Goal: Task Accomplishment & Management: Manage account settings

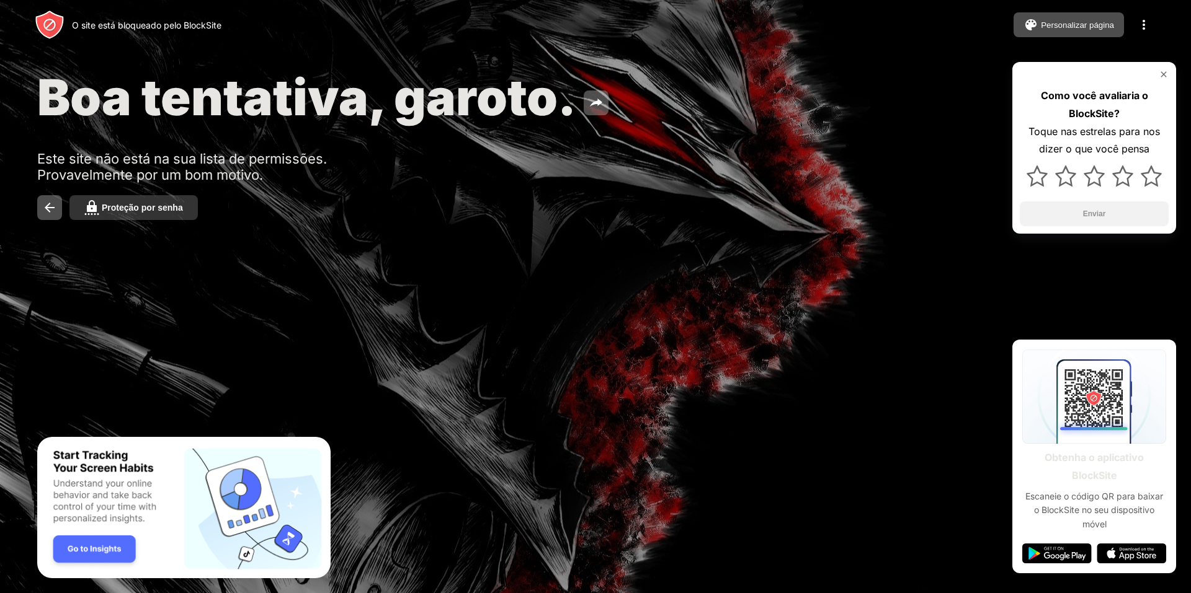
click at [139, 211] on font "Proteção por senha" at bounding box center [142, 208] width 81 height 10
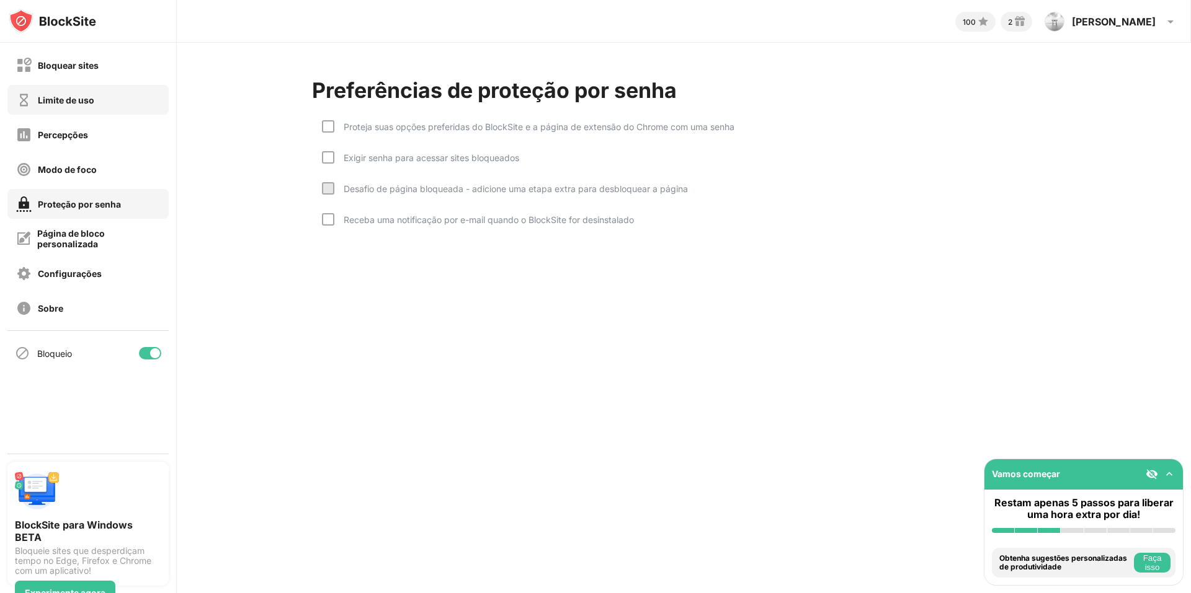
click at [117, 97] on div "Limite de uso" at bounding box center [87, 100] width 161 height 30
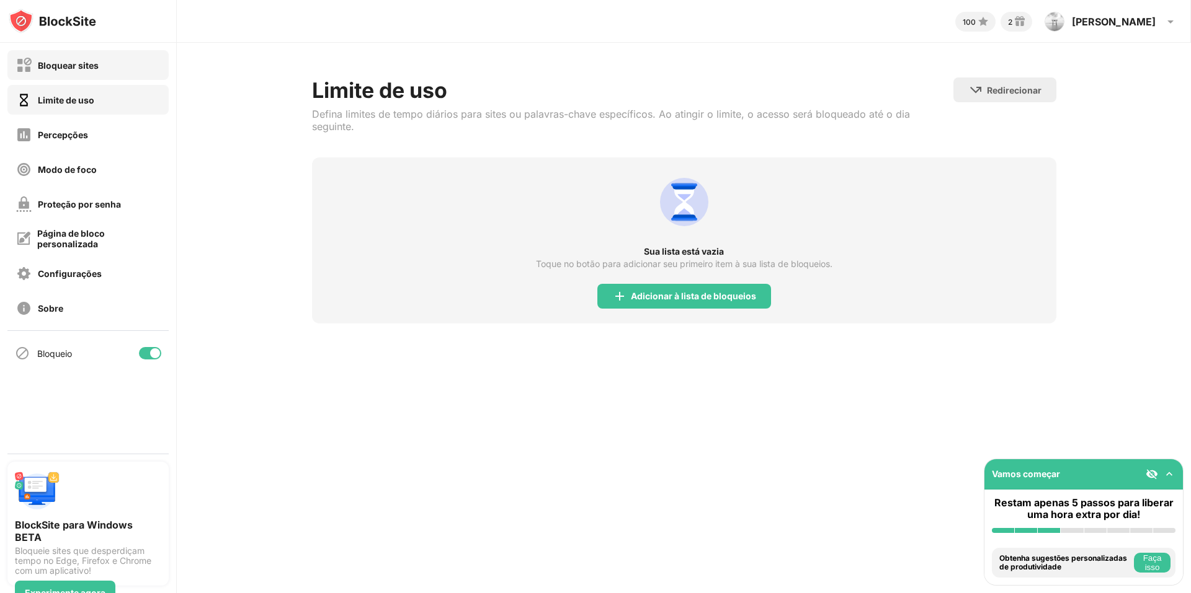
click at [129, 65] on div "Bloquear sites" at bounding box center [87, 65] width 161 height 30
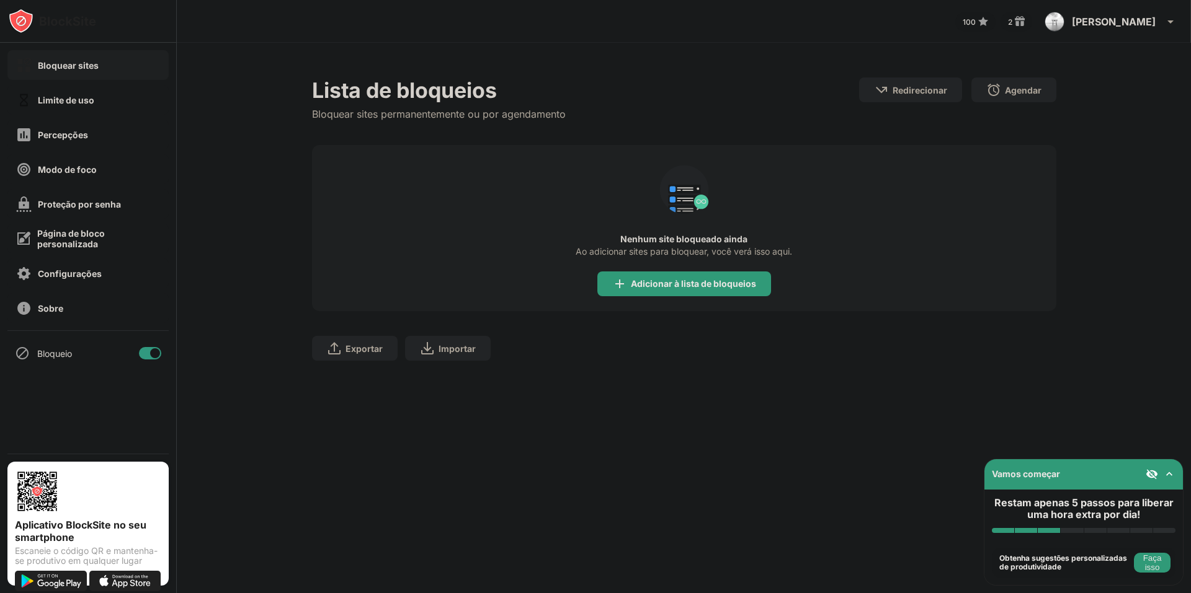
click at [64, 74] on div "Bloquear sites" at bounding box center [87, 65] width 161 height 30
click at [70, 99] on font "Limite de uso" at bounding box center [66, 100] width 56 height 11
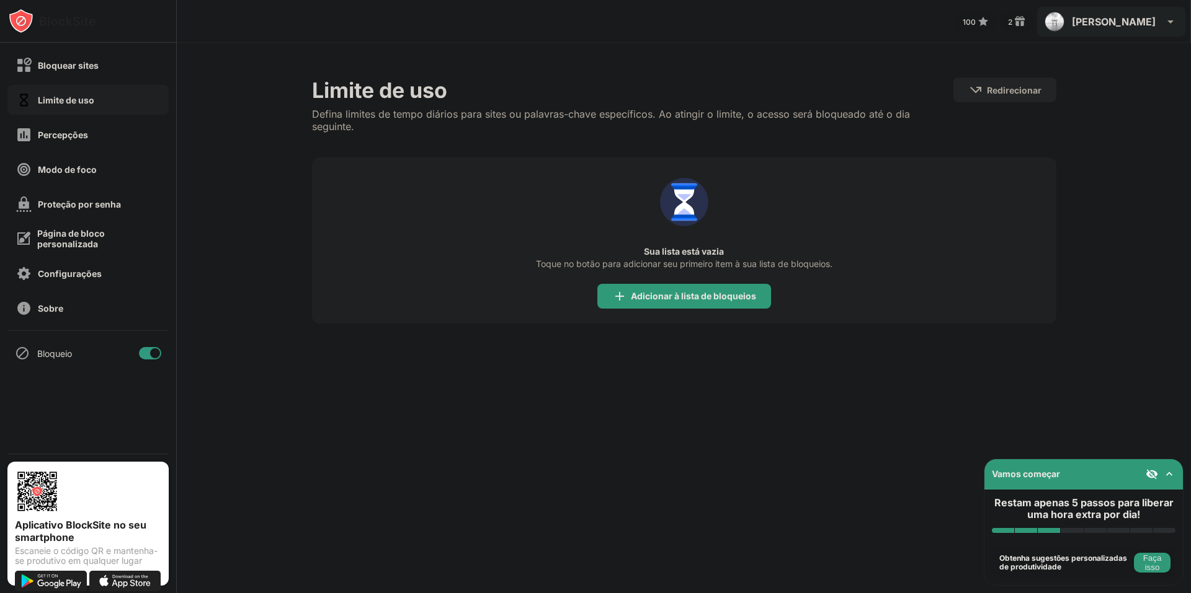
click at [1129, 27] on div "[PERSON_NAME] Ver conta Percepções Recompensas Configurações Apoiar Sair" at bounding box center [1111, 22] width 148 height 30
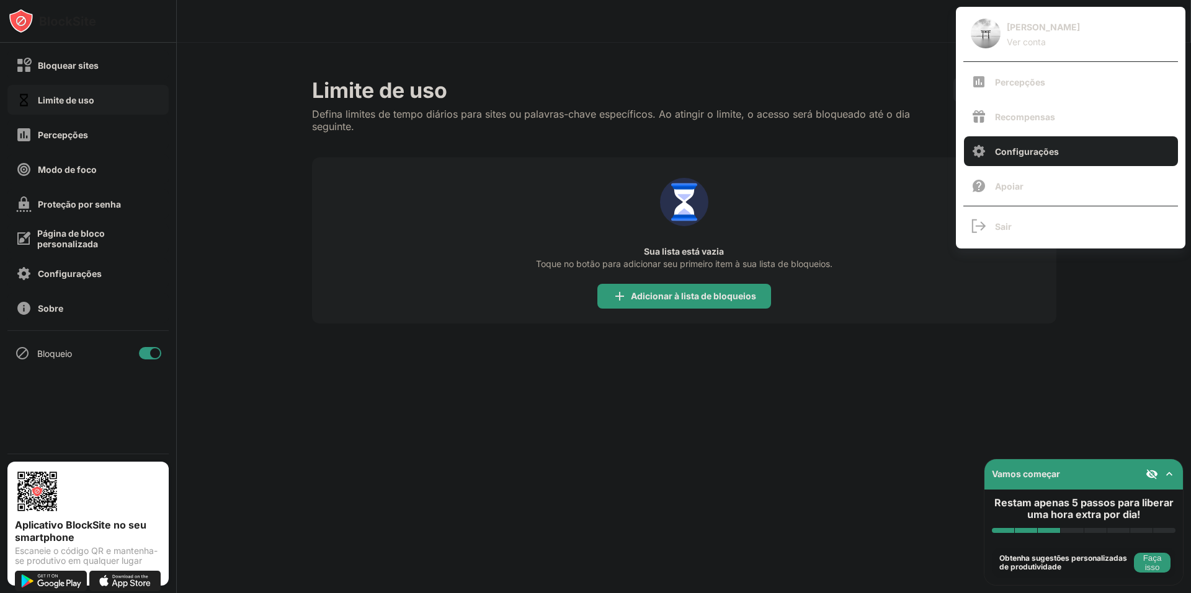
click at [1059, 151] on div "Configurações" at bounding box center [1071, 151] width 214 height 30
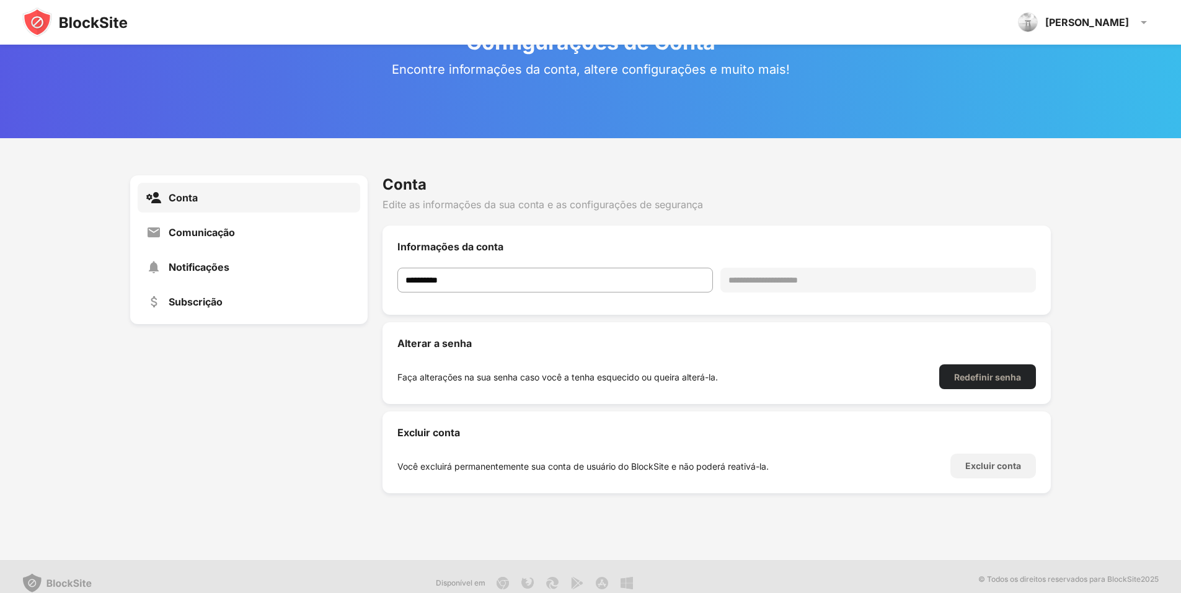
scroll to position [45, 0]
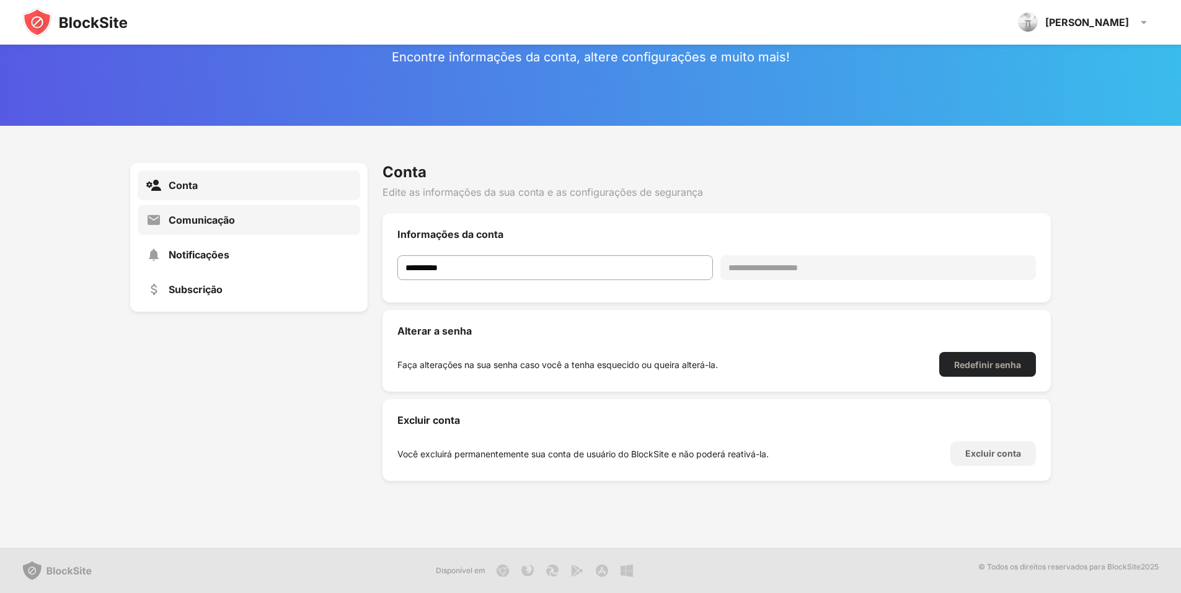
click at [235, 227] on div "Comunicação" at bounding box center [249, 220] width 223 height 30
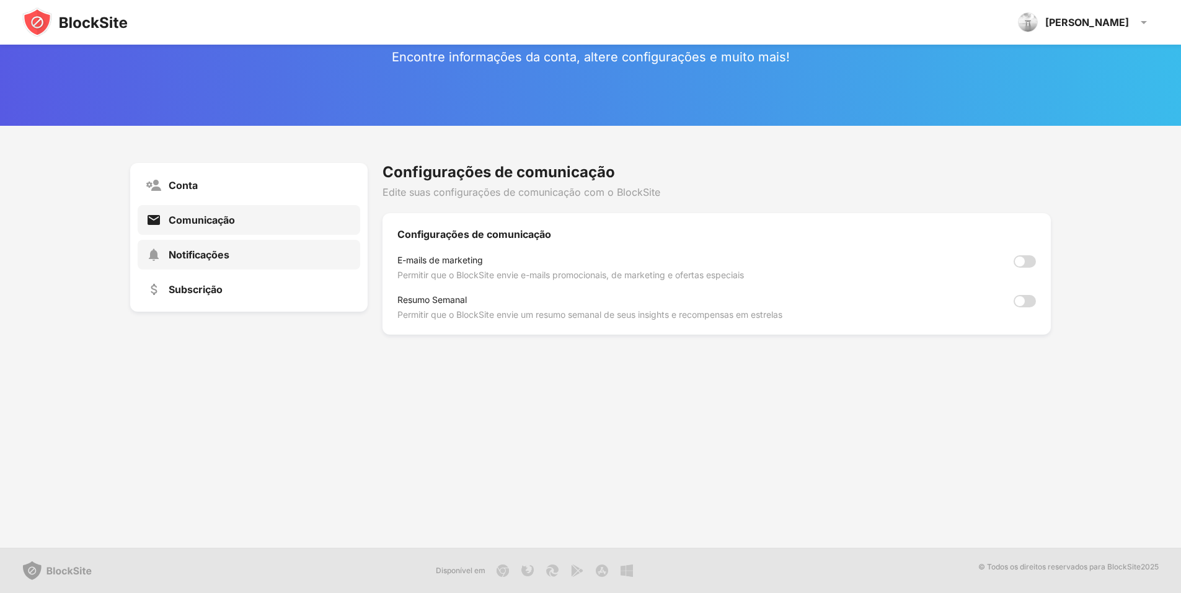
click at [232, 253] on div "Notificações" at bounding box center [249, 255] width 223 height 30
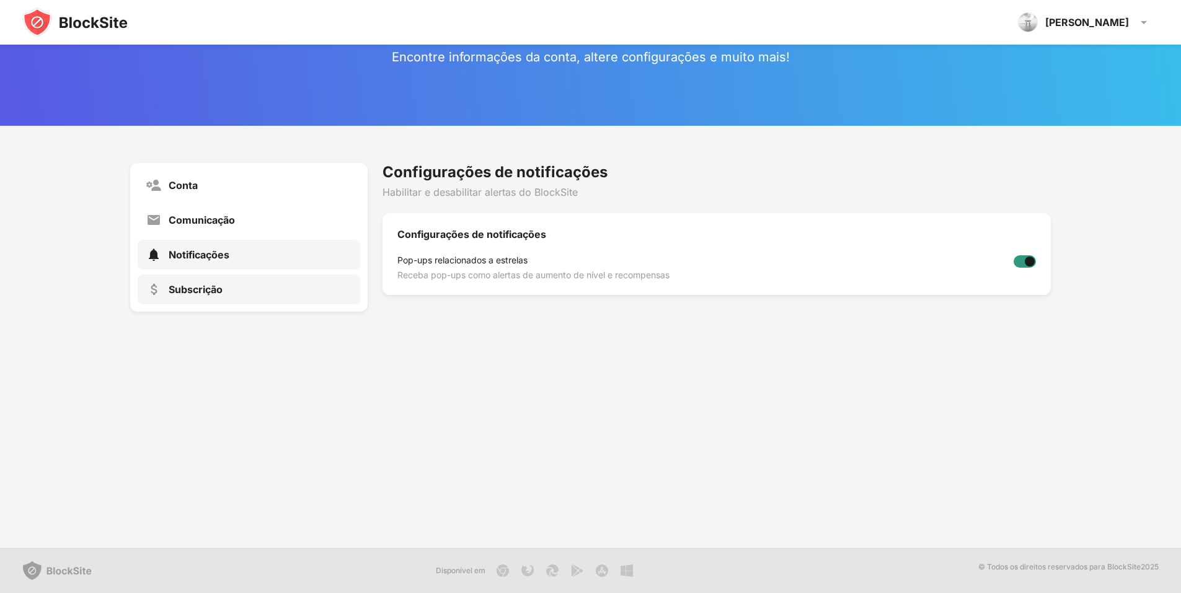
click at [223, 285] on font "Subscrição" at bounding box center [196, 289] width 54 height 12
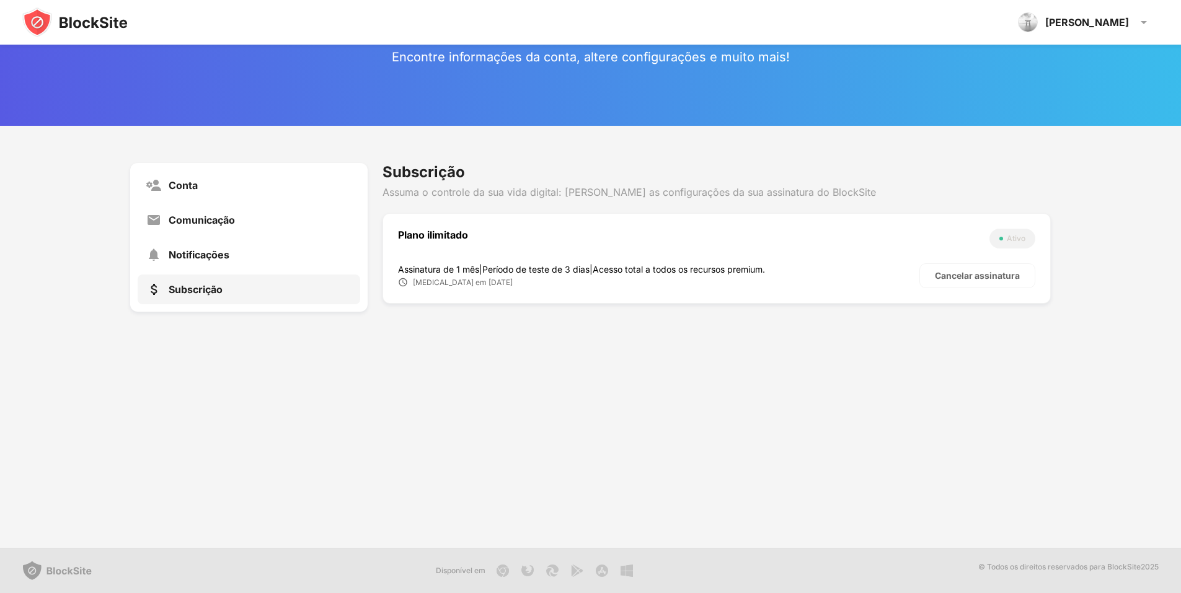
click at [205, 203] on div "Conta Comunicação Notificações Subscrição" at bounding box center [249, 237] width 238 height 149
click at [203, 189] on div "Conta" at bounding box center [249, 186] width 223 height 30
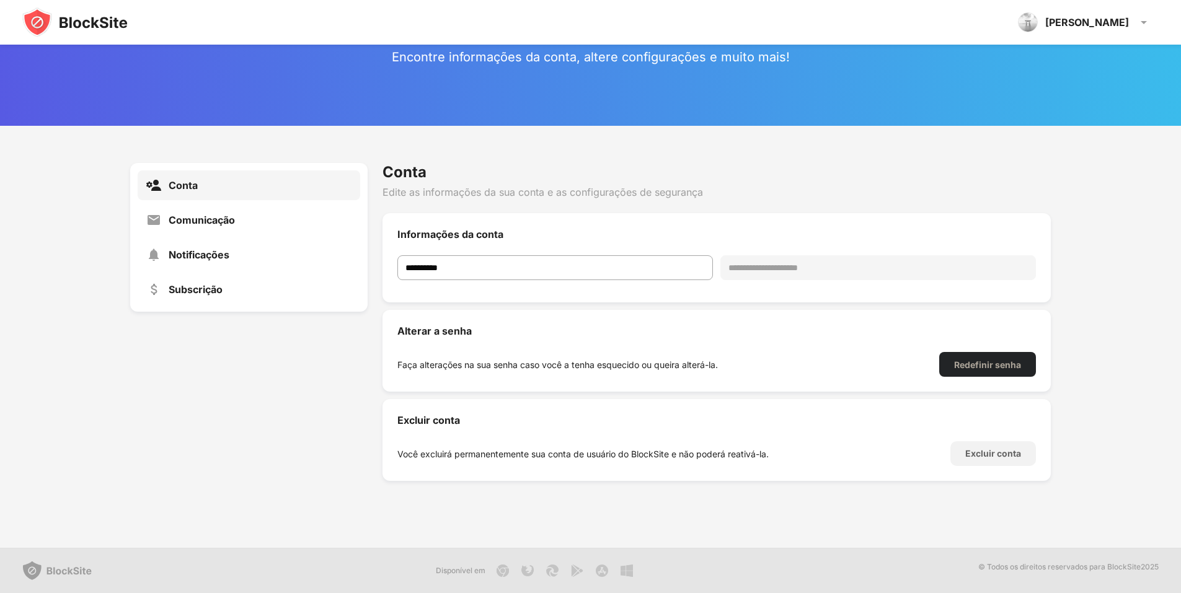
click at [40, 15] on img at bounding box center [74, 22] width 105 height 30
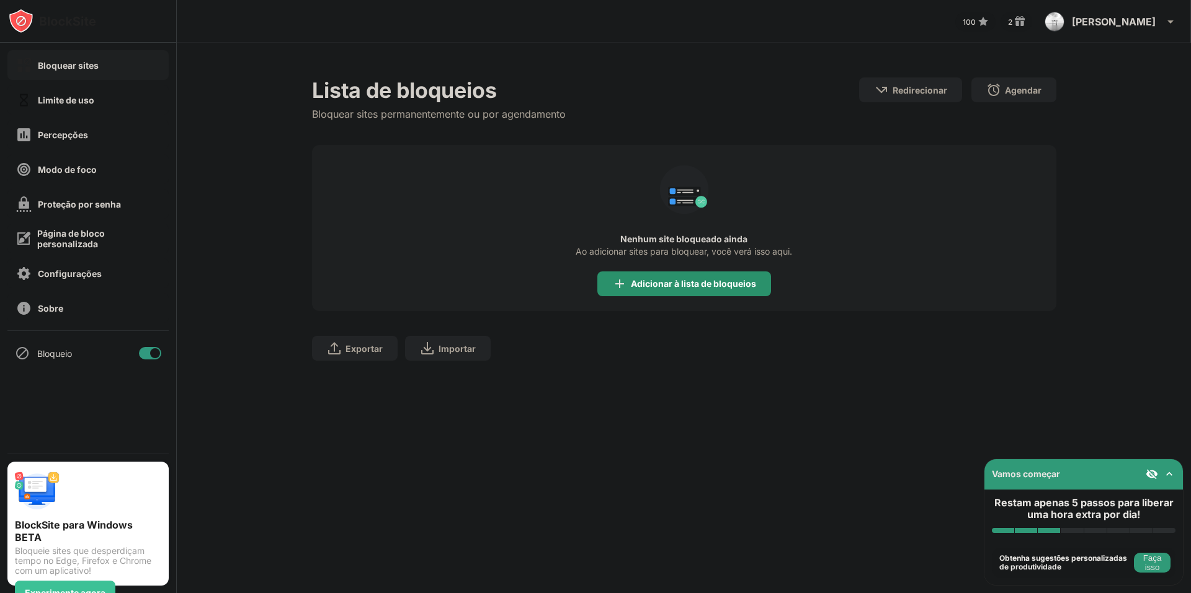
click at [661, 281] on font "Adicionar à lista de bloqueios" at bounding box center [693, 283] width 125 height 11
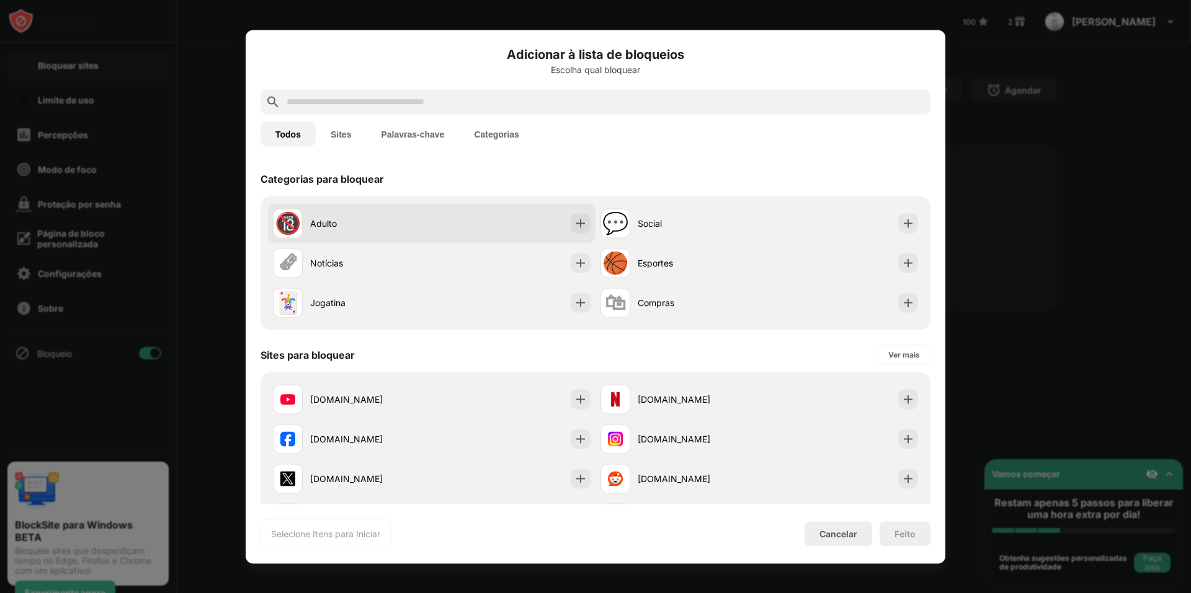
click at [512, 210] on div "🔞 Adulto" at bounding box center [431, 223] width 327 height 40
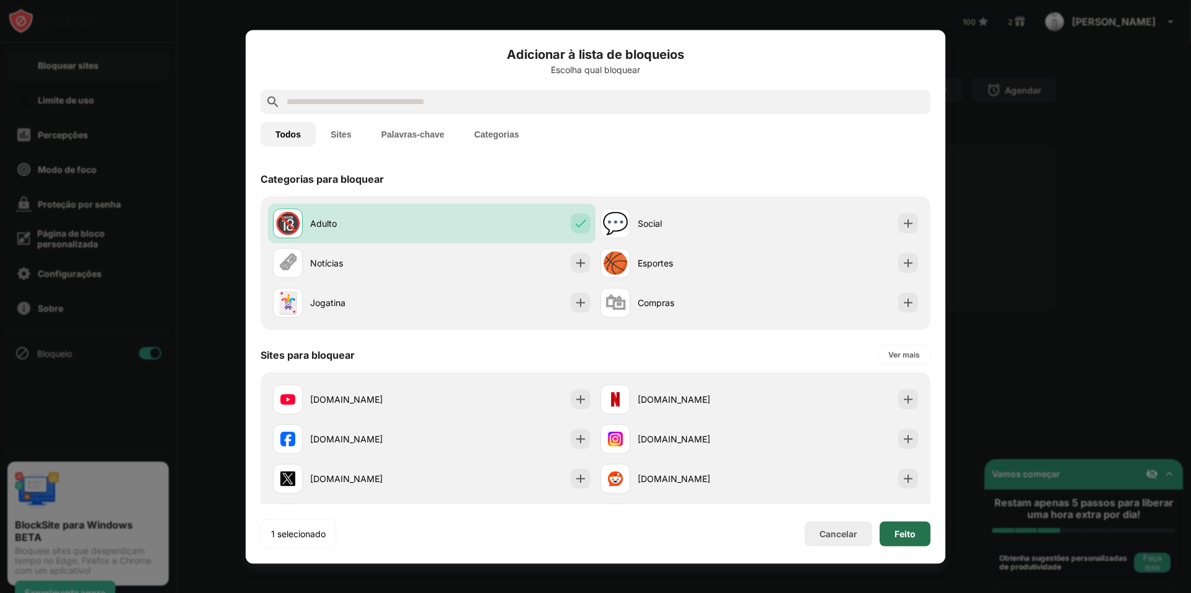
click at [917, 541] on div "Feito" at bounding box center [904, 534] width 51 height 25
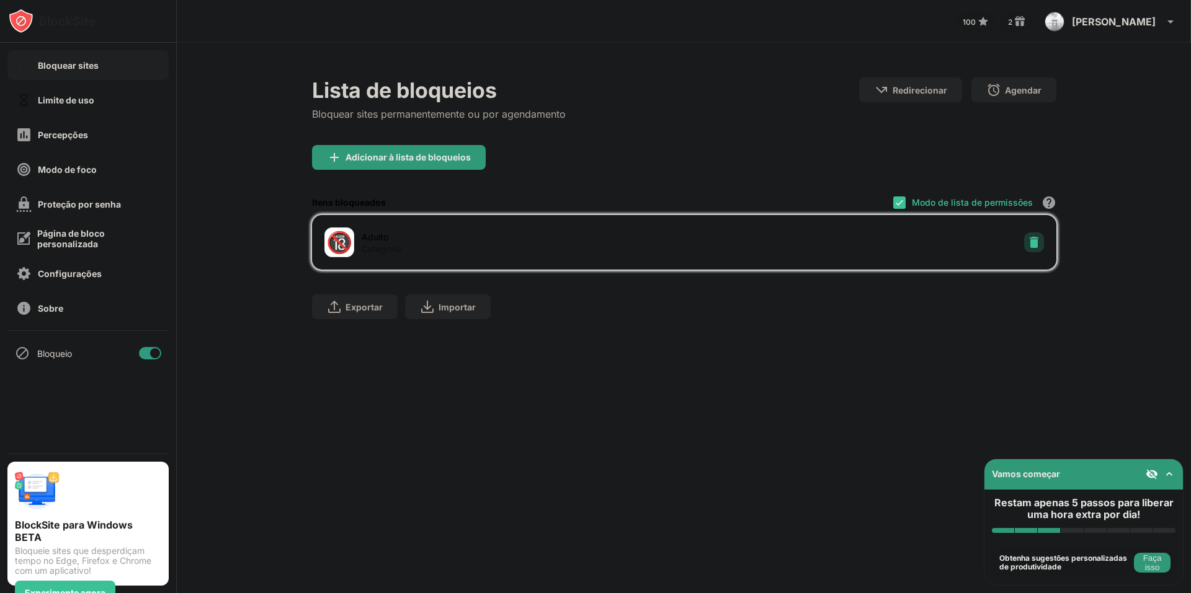
click at [1032, 244] on img at bounding box center [1034, 242] width 12 height 12
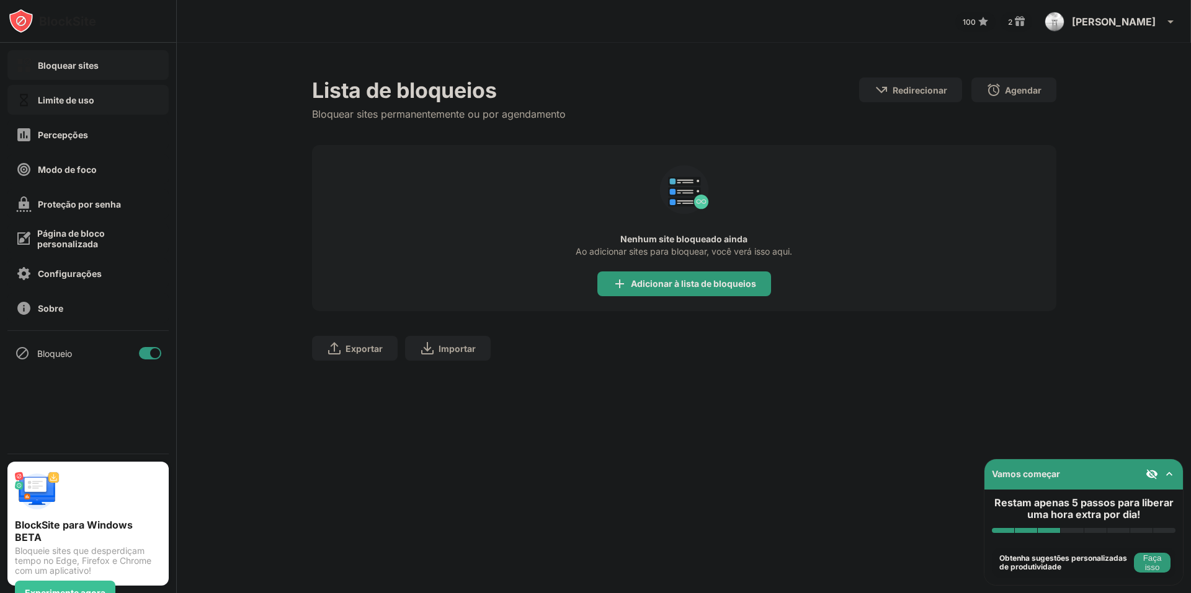
click at [137, 103] on div "Limite de uso" at bounding box center [87, 100] width 161 height 30
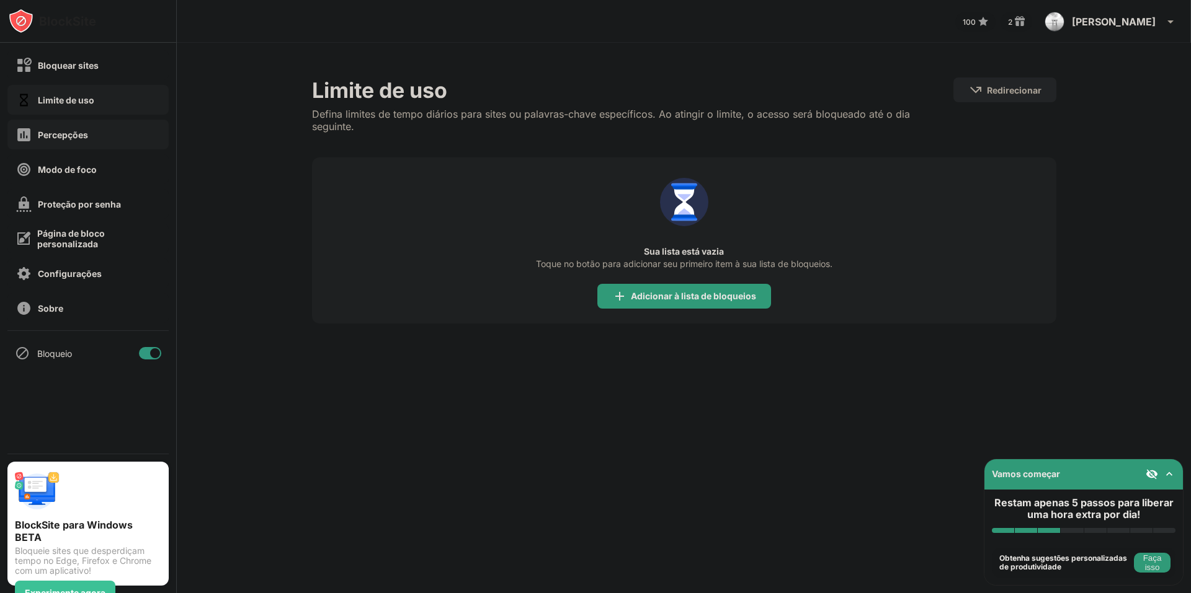
click at [122, 133] on div "Percepções" at bounding box center [87, 135] width 161 height 30
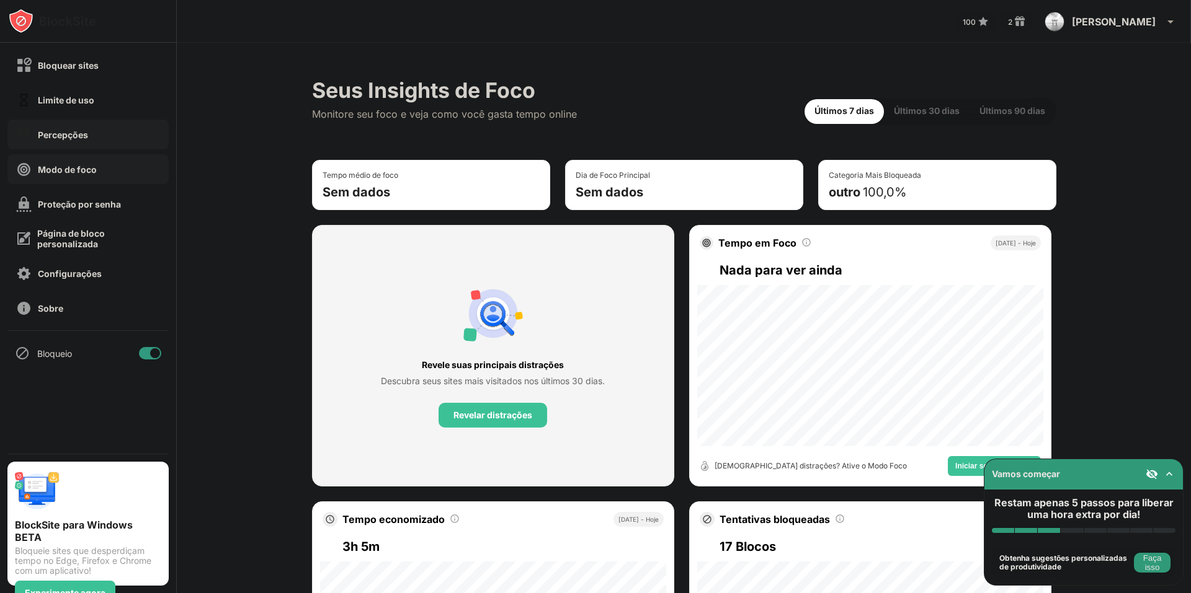
click at [110, 179] on div "Modo de foco" at bounding box center [87, 169] width 161 height 30
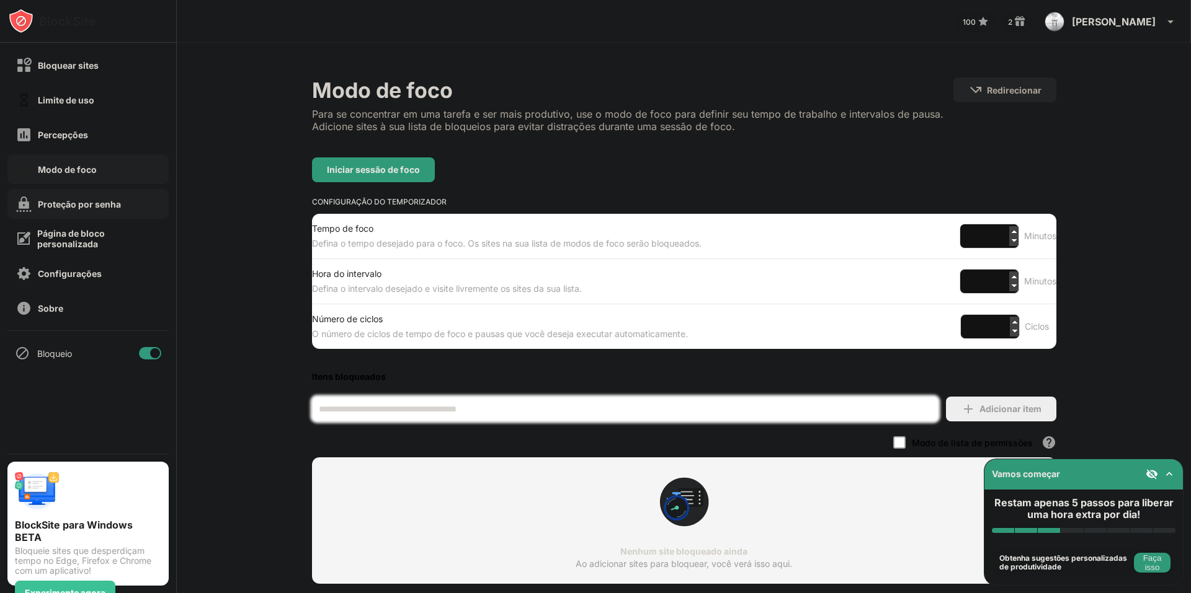
click at [109, 203] on font "Proteção por senha" at bounding box center [79, 204] width 83 height 11
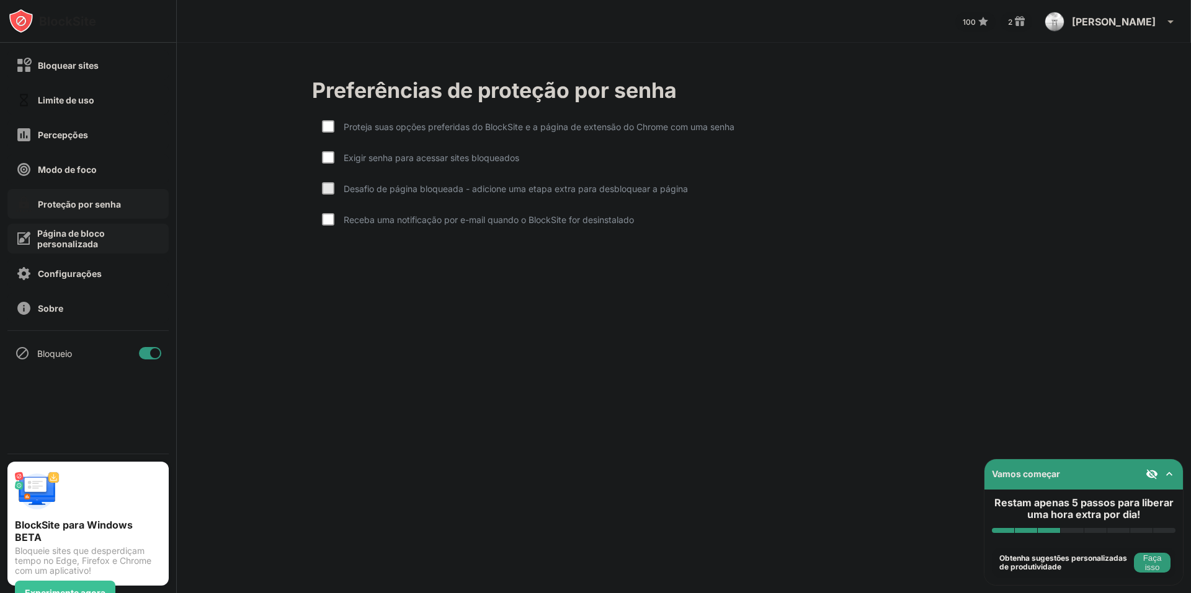
click at [92, 238] on font "Página de bloco personalizada" at bounding box center [71, 238] width 68 height 21
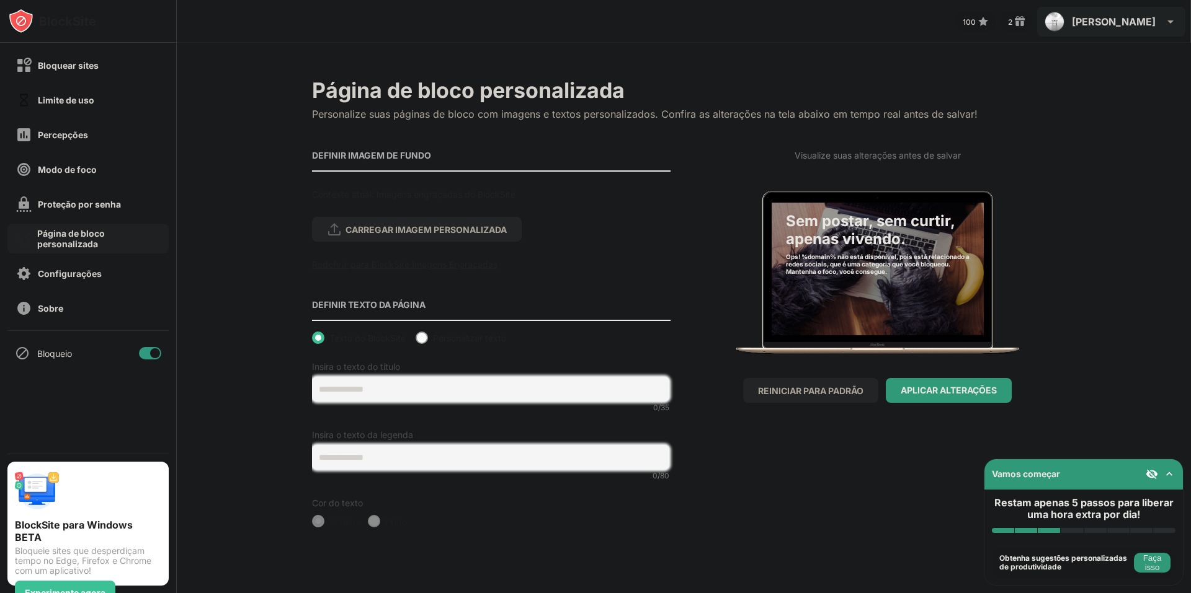
click at [1064, 22] on img at bounding box center [1054, 22] width 20 height 20
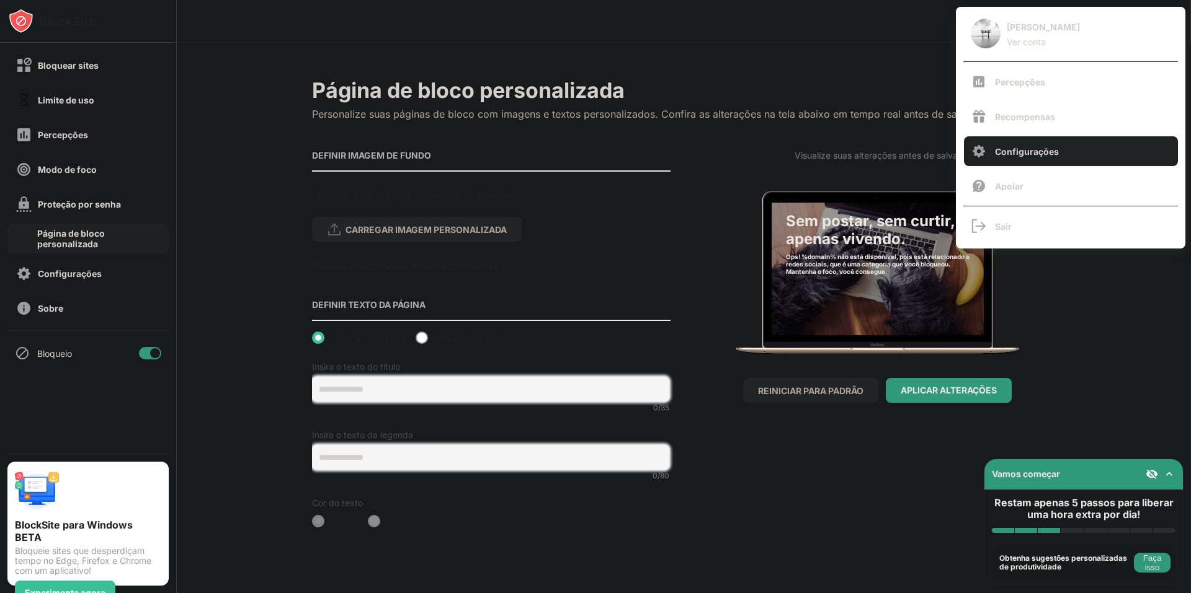
click at [1044, 153] on font "Configurações" at bounding box center [1027, 151] width 64 height 11
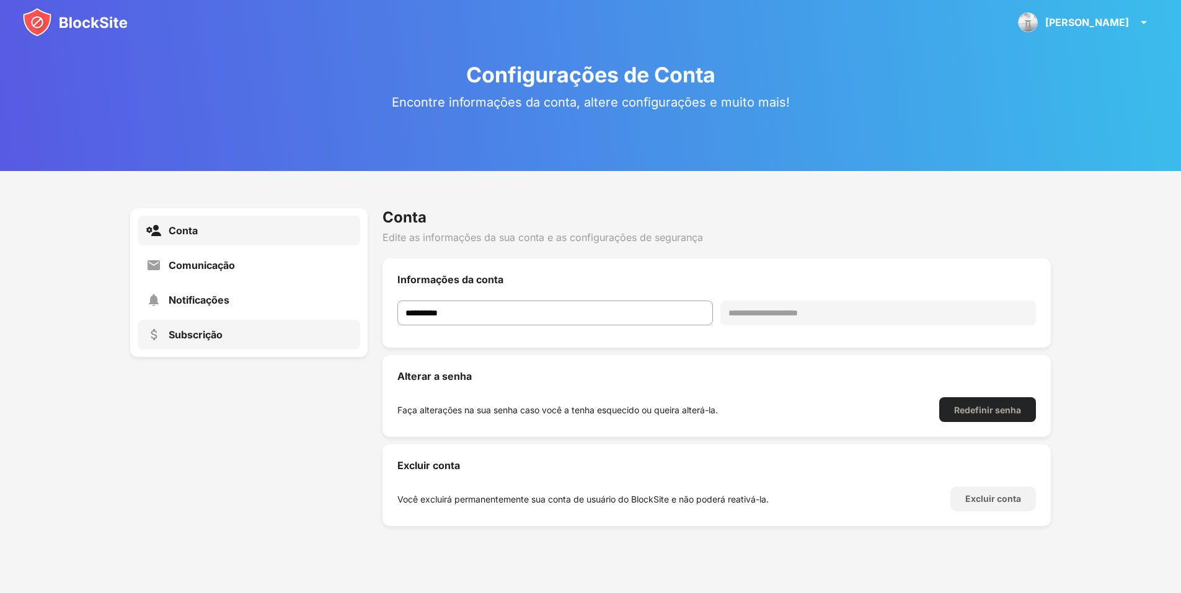
click at [298, 334] on div "Subscrição" at bounding box center [249, 335] width 223 height 30
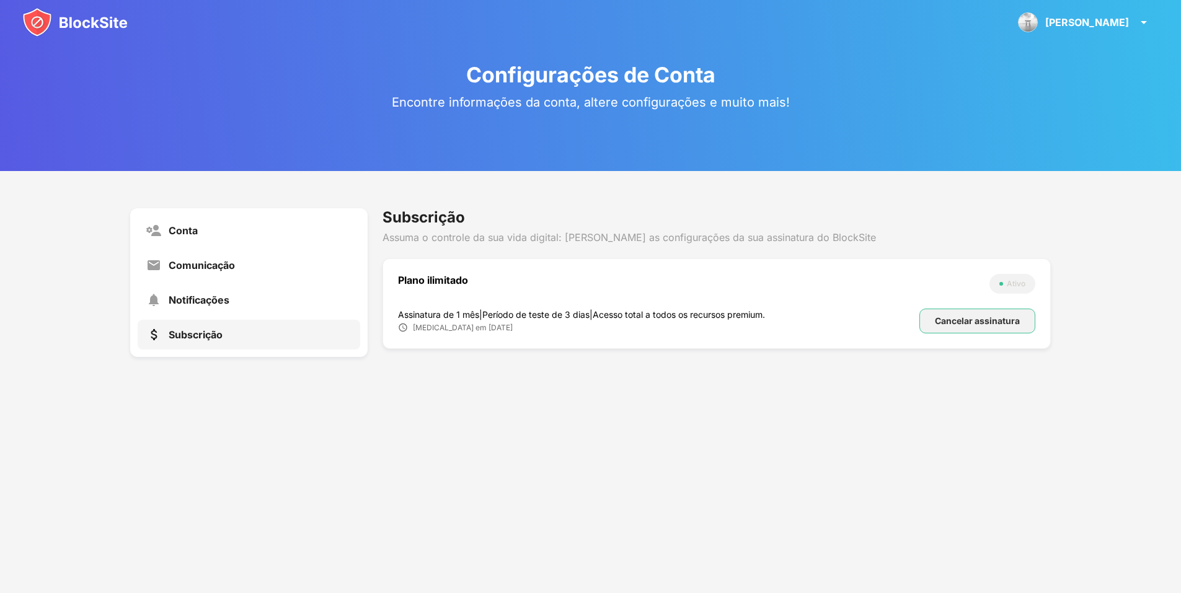
click at [966, 316] on font "Cancelar assinatura" at bounding box center [977, 321] width 85 height 11
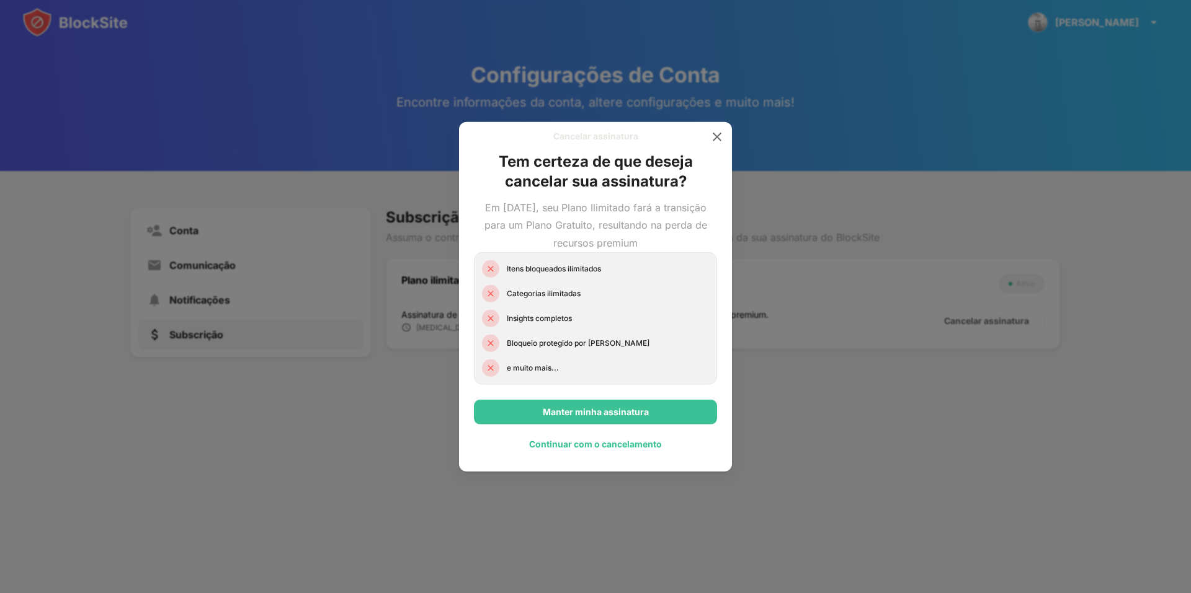
click at [577, 448] on font "Continuar com o cancelamento" at bounding box center [595, 444] width 133 height 11
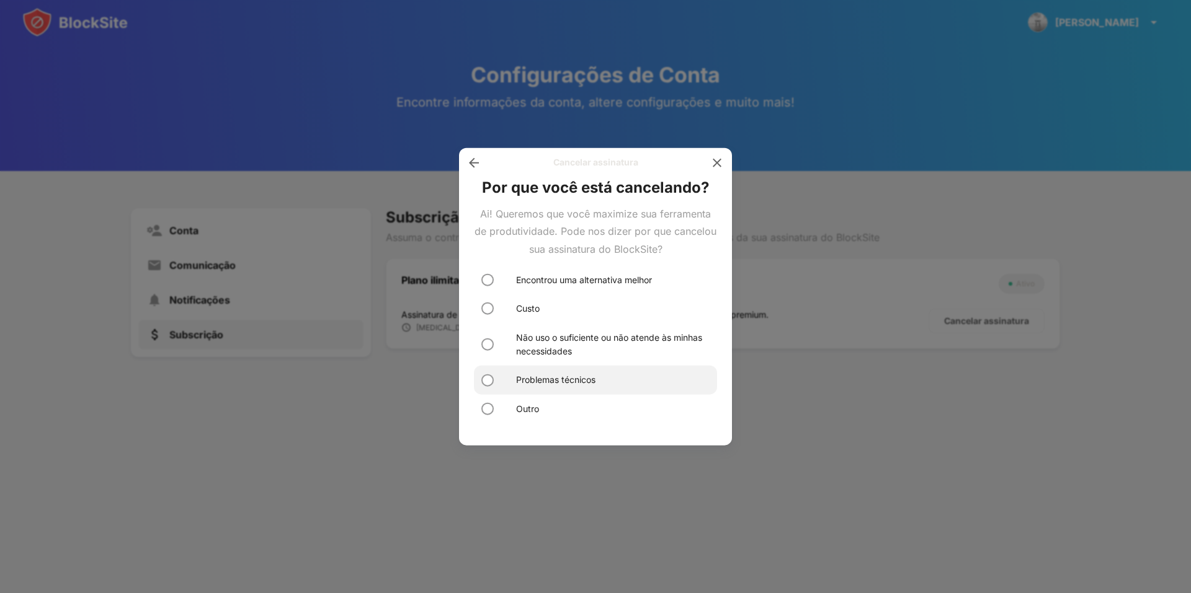
click at [538, 384] on font "Problemas técnicos" at bounding box center [555, 380] width 79 height 11
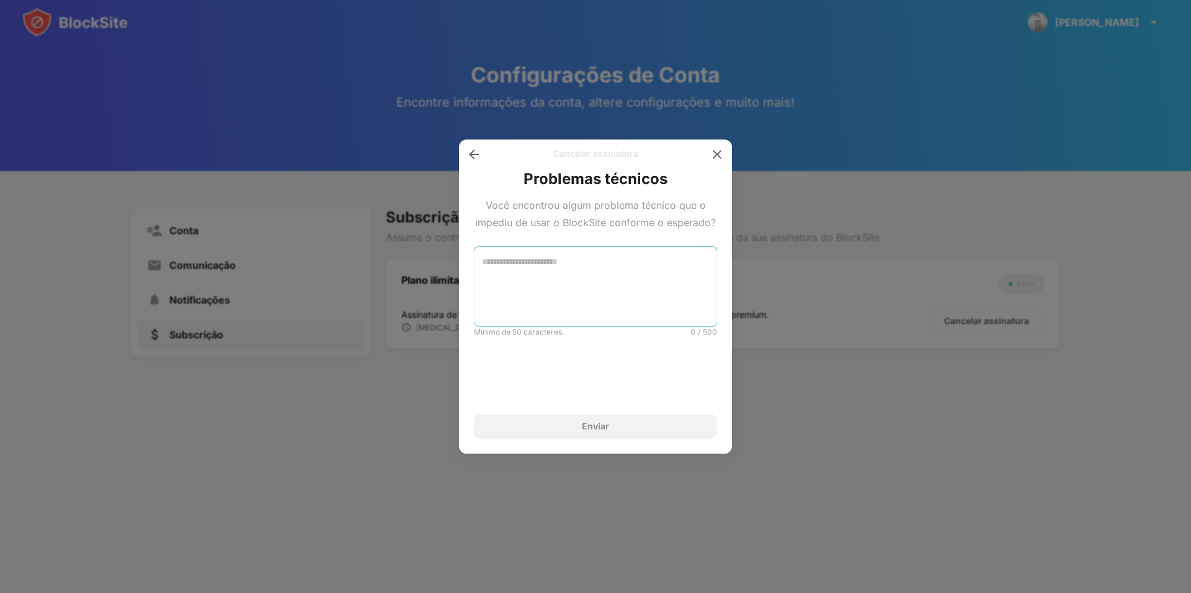
click at [618, 274] on textarea at bounding box center [595, 286] width 243 height 79
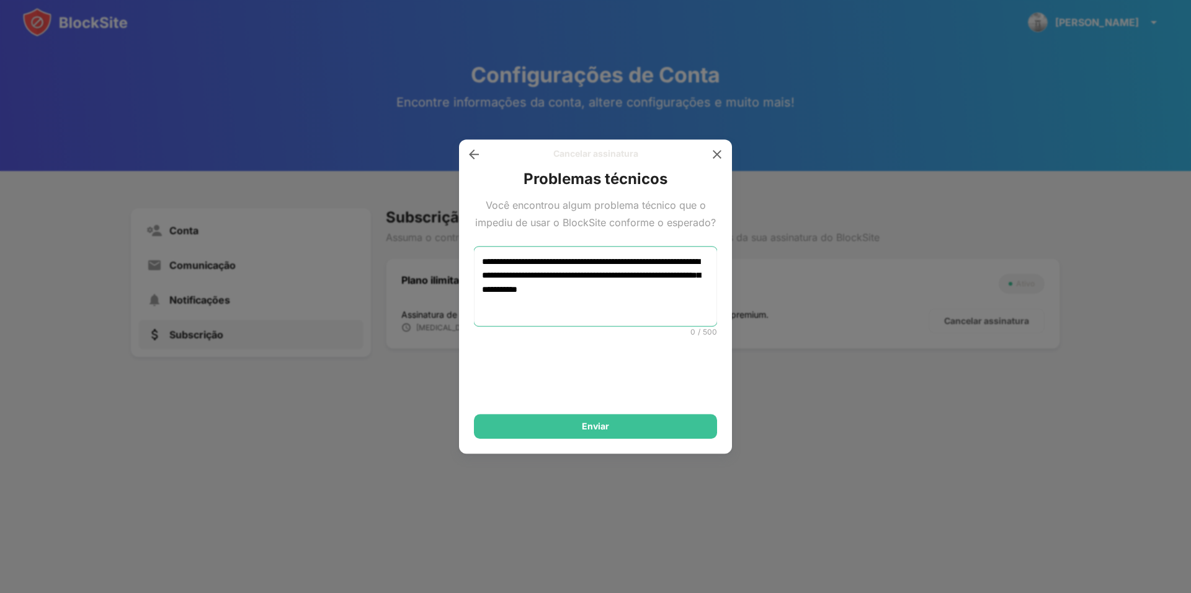
click at [506, 278] on textarea "**********" at bounding box center [595, 286] width 243 height 79
click at [709, 283] on textarea "**********" at bounding box center [595, 286] width 243 height 79
type textarea "**********"
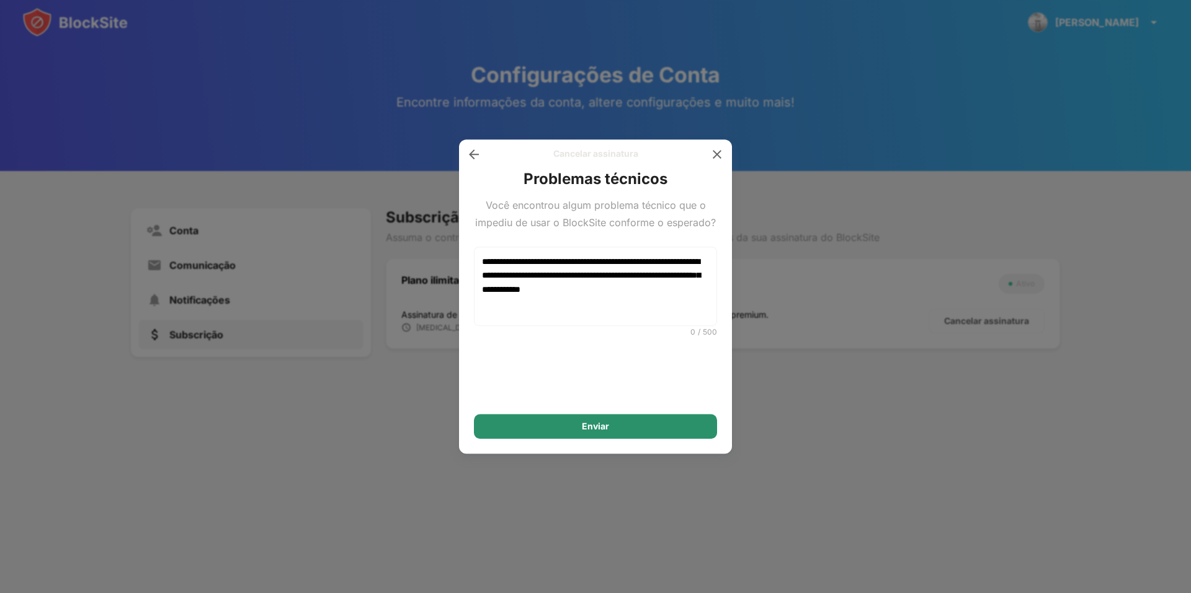
click at [595, 429] on font "Enviar" at bounding box center [595, 426] width 27 height 11
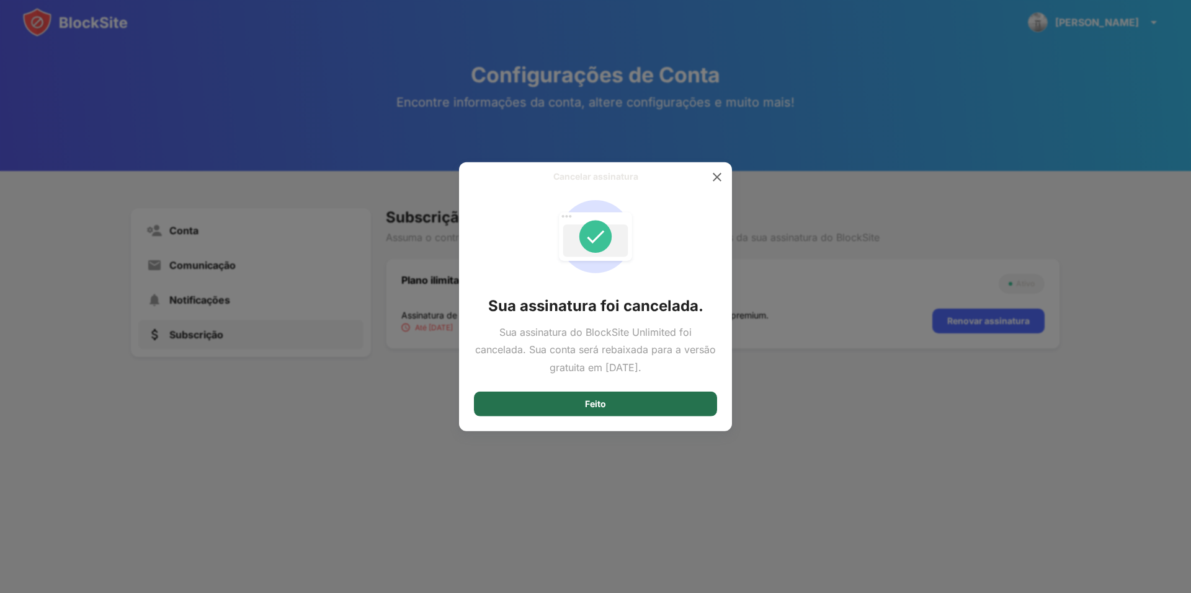
click at [619, 405] on div "Feito" at bounding box center [595, 404] width 243 height 25
